Goal: Task Accomplishment & Management: Use online tool/utility

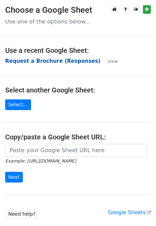
click at [47, 62] on strong "Request a Brochure (Responses)" at bounding box center [52, 61] width 95 height 6
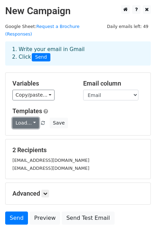
click at [31, 118] on link "Load..." at bounding box center [25, 123] width 27 height 11
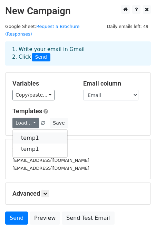
click at [29, 133] on link "temp1" at bounding box center [40, 138] width 55 height 11
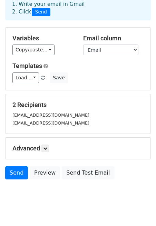
scroll to position [48, 0]
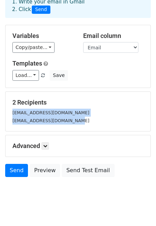
drag, startPoint x: 73, startPoint y: 113, endPoint x: 11, endPoint y: 103, distance: 63.3
click at [11, 109] on div "billyg0660@gmail.com billygilbert0660@gmail.com" at bounding box center [78, 117] width 142 height 16
click at [87, 117] on div "billygilbert0660@gmail.com" at bounding box center [78, 121] width 142 height 8
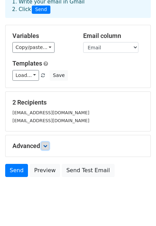
click at [47, 144] on icon at bounding box center [45, 146] width 4 height 4
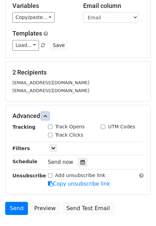
scroll to position [78, 0]
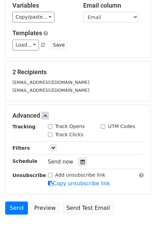
click at [50, 133] on input "Track Clicks" at bounding box center [50, 135] width 4 height 4
checkbox input "true"
click at [48, 124] on input "Track Opens" at bounding box center [50, 126] width 4 height 4
checkbox input "true"
click at [103, 124] on input "UTM Codes" at bounding box center [103, 126] width 4 height 4
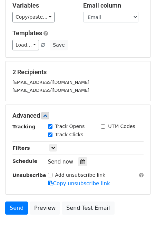
checkbox input "true"
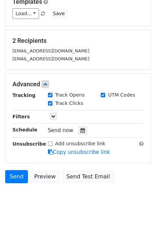
scroll to position [117, 0]
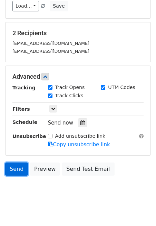
click at [15, 164] on link "Send" at bounding box center [16, 169] width 23 height 13
